Goal: Task Accomplishment & Management: Manage account settings

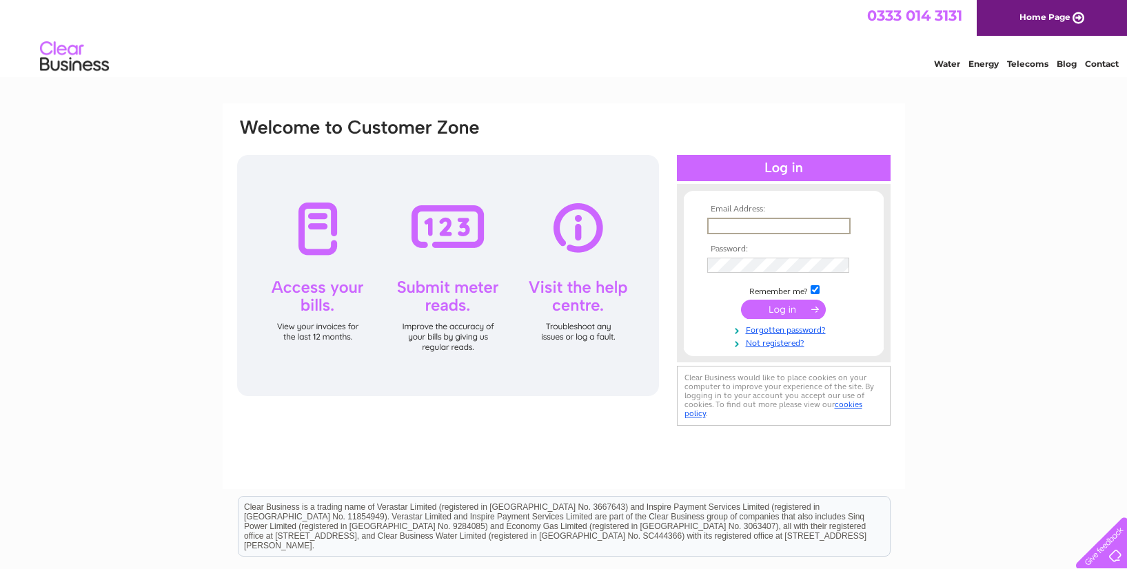
drag, startPoint x: 0, startPoint y: 0, endPoint x: 761, endPoint y: 221, distance: 792.2
click at [761, 221] on input "text" at bounding box center [778, 226] width 143 height 17
type input "[EMAIL_ADDRESS][DOMAIN_NAME]"
click at [792, 310] on input "submit" at bounding box center [783, 309] width 85 height 19
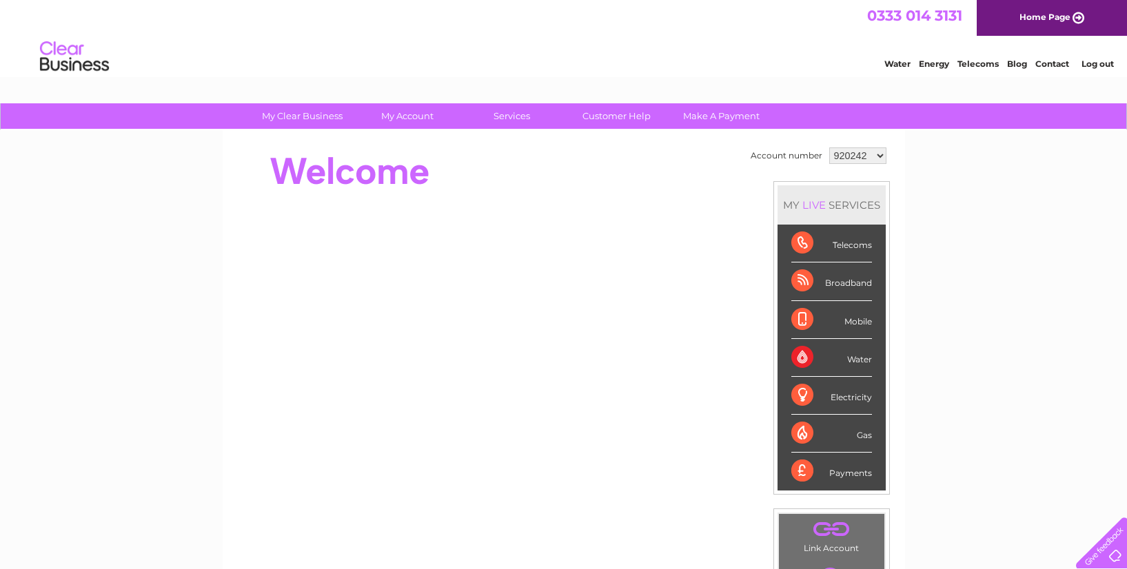
click at [881, 155] on select "920242 1138560" at bounding box center [857, 155] width 57 height 17
select select "1138560"
click at [829, 147] on select "920242 1138560" at bounding box center [857, 155] width 57 height 17
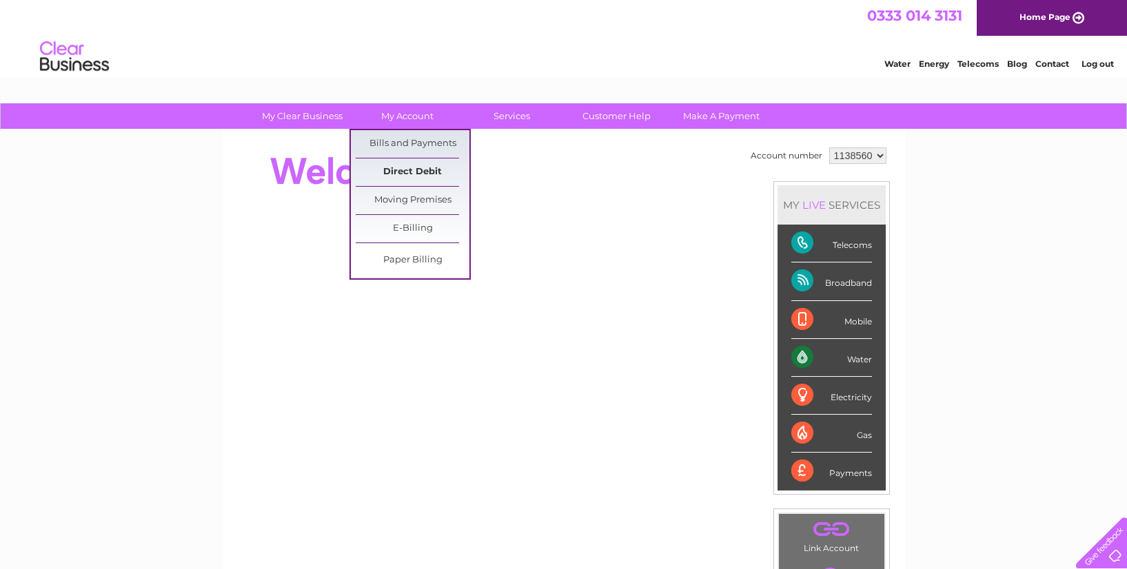
click at [411, 169] on link "Direct Debit" at bounding box center [413, 172] width 114 height 28
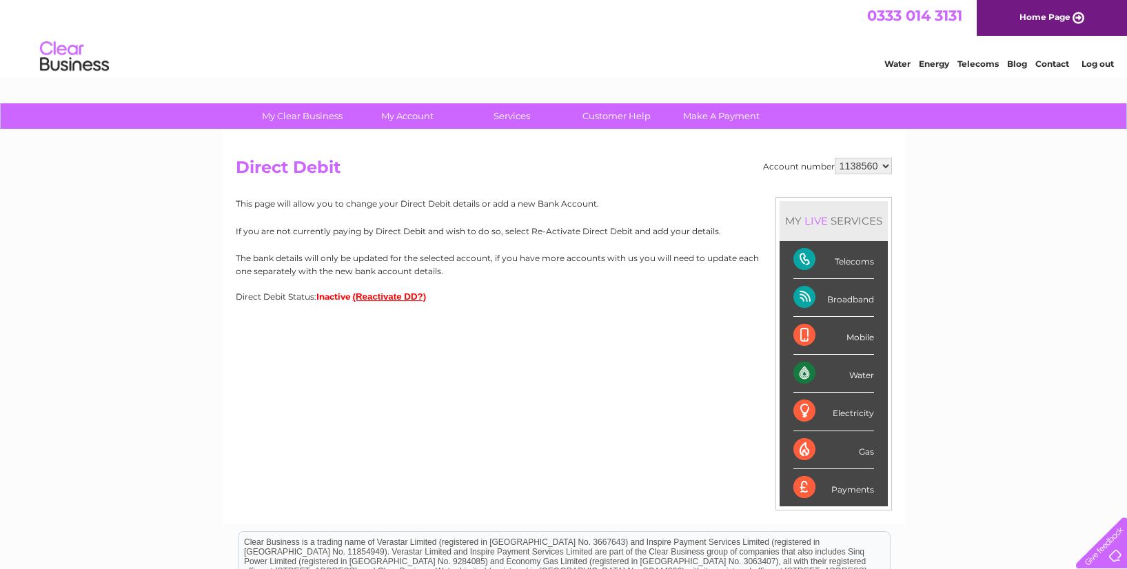
click at [366, 295] on button "(Reactivate DD?)" at bounding box center [390, 296] width 74 height 10
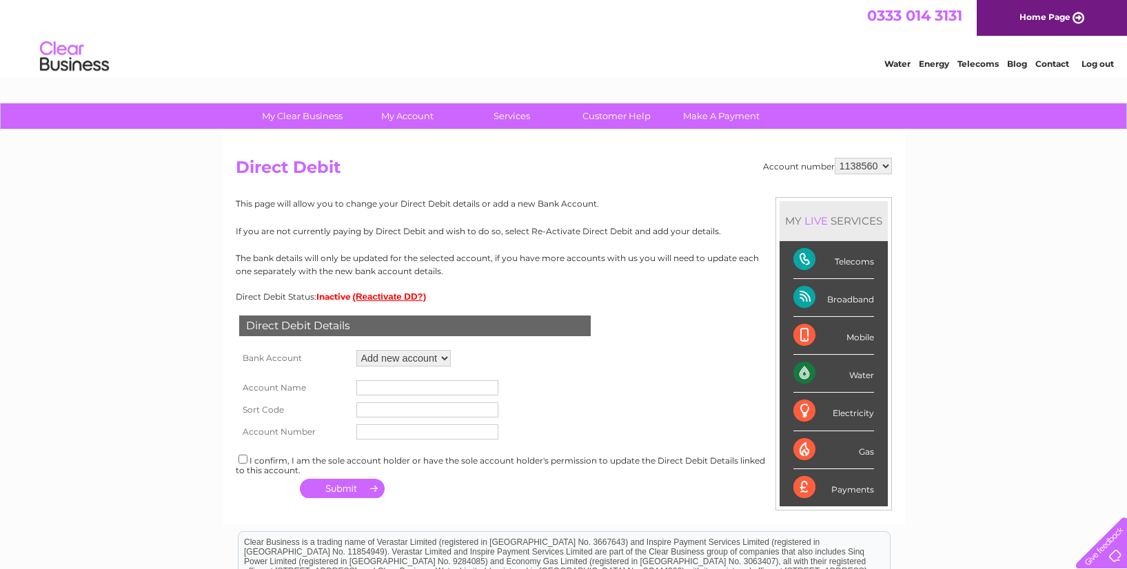
click at [396, 362] on select "Add new account ****3744 ****3744 ****3744 ****3744" at bounding box center [403, 358] width 94 height 17
select select "1161841"
click at [356, 350] on select "Add new account ****3744 ****3744 ****3744 ****3744" at bounding box center [403, 358] width 94 height 17
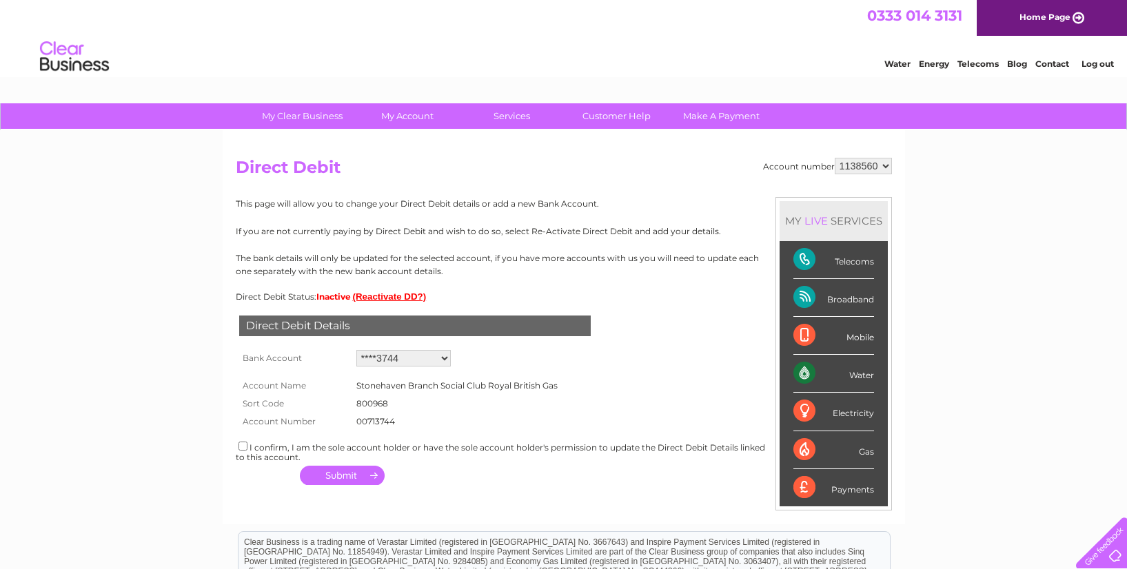
click at [247, 445] on div "I confirm, I am the sole account holder or have the sole account holder's permi…" at bounding box center [564, 451] width 656 height 23
click at [242, 446] on input "checkbox" at bounding box center [242, 446] width 9 height 9
checkbox input "true"
click at [340, 471] on button "button" at bounding box center [342, 475] width 85 height 19
